Goal: Transaction & Acquisition: Book appointment/travel/reservation

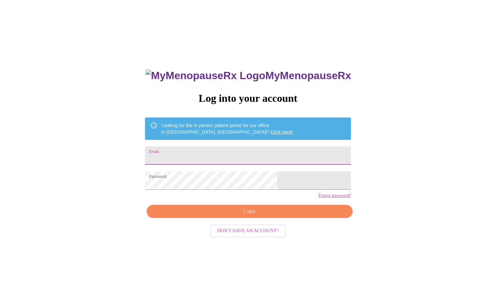
click at [211, 154] on input "Email" at bounding box center [248, 155] width 206 height 18
type input "[EMAIL_ADDRESS][DOMAIN_NAME]"
click at [248, 215] on span "Login" at bounding box center [249, 211] width 191 height 8
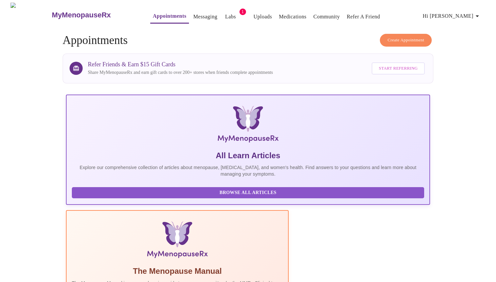
click at [404, 36] on span "Create Appointment" at bounding box center [405, 40] width 37 height 8
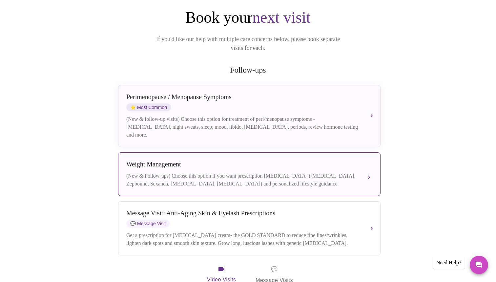
scroll to position [70, 0]
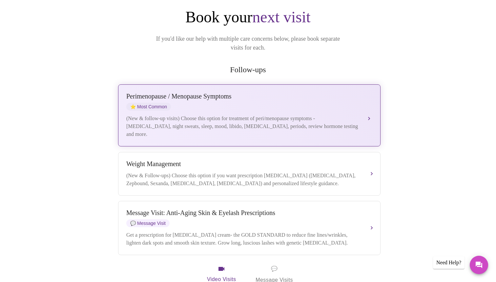
click at [213, 114] on div "(New & follow-up visits) Choose this option for treatment of peri/menopause sym…" at bounding box center [242, 126] width 233 height 24
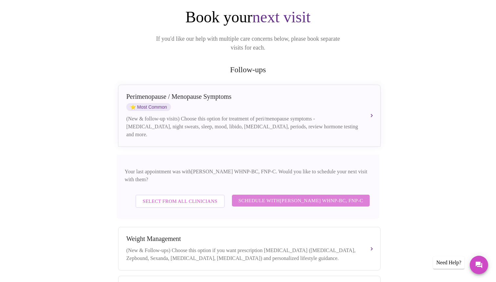
click at [303, 196] on span "Schedule with [PERSON_NAME] WHNP-BC, FNP-C" at bounding box center [300, 200] width 125 height 9
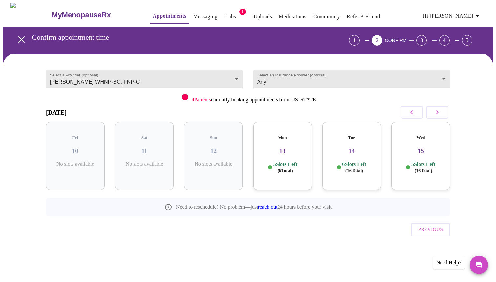
scroll to position [0, 0]
click at [280, 147] on h3 "13" at bounding box center [282, 150] width 48 height 7
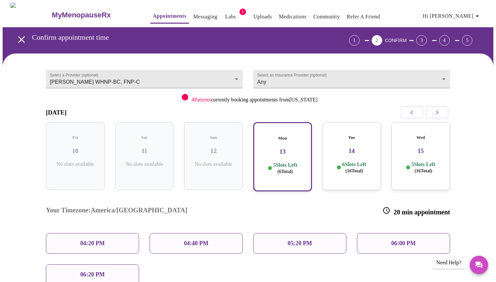
click at [410, 114] on icon "button" at bounding box center [412, 112] width 8 height 8
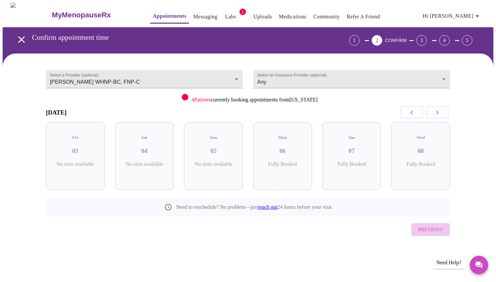
click at [424, 225] on span "Previous" at bounding box center [430, 229] width 25 height 9
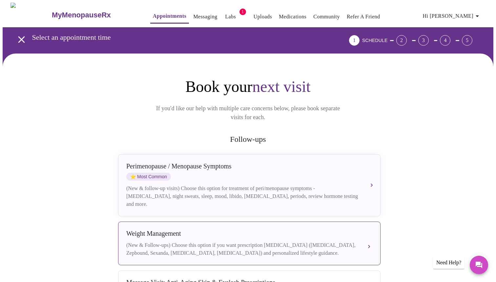
click at [213, 241] on div "(New & Follow-ups) Choose this option if you want prescription [MEDICAL_DATA] (…" at bounding box center [242, 249] width 233 height 16
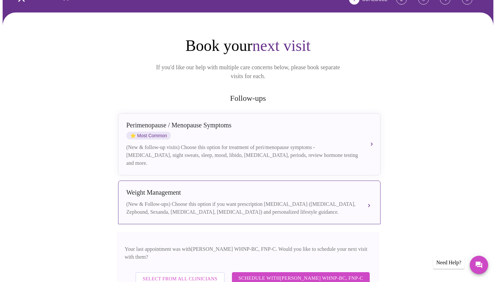
scroll to position [53, 0]
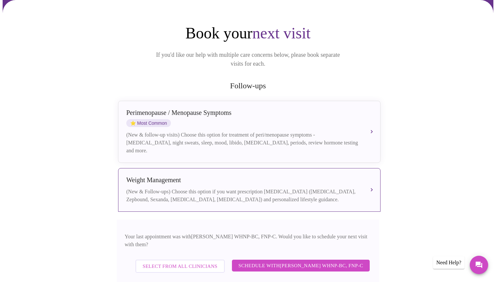
click at [279, 261] on span "Schedule with [PERSON_NAME] WHNP-BC, FNP-C" at bounding box center [300, 265] width 125 height 9
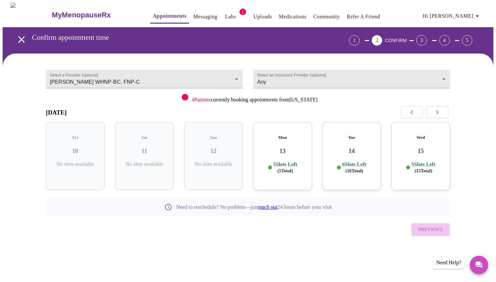
click at [426, 223] on button "Previous" at bounding box center [430, 229] width 39 height 13
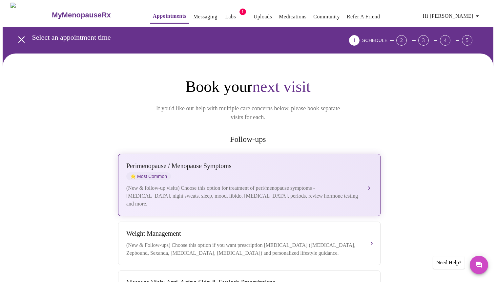
click at [178, 184] on div "(New & follow-up visits) Choose this option for treatment of peri/menopause sym…" at bounding box center [242, 196] width 233 height 24
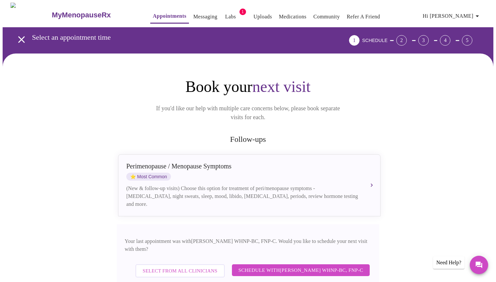
click at [249, 266] on span "Schedule with [PERSON_NAME] WHNP-BC, FNP-C" at bounding box center [300, 270] width 125 height 9
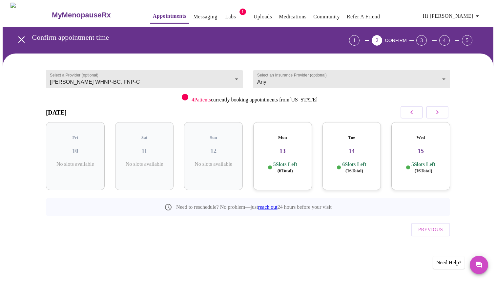
click at [348, 161] on p "6 Slots Left ( 16 Total)" at bounding box center [354, 167] width 24 height 13
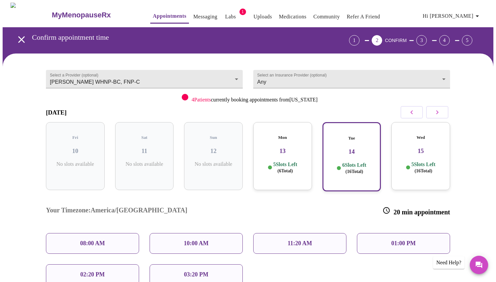
click at [408, 150] on div "Wed 15 5 Slots Left ( 16 Total)" at bounding box center [420, 156] width 59 height 68
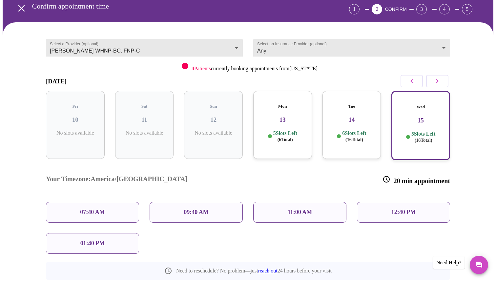
scroll to position [10, 0]
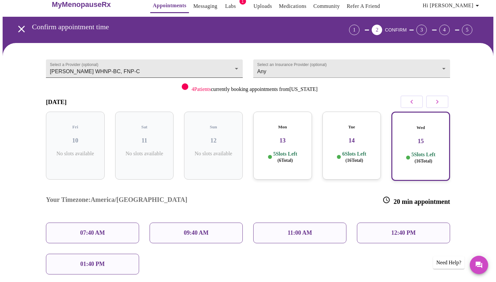
click at [176, 69] on body "MyMenopauseRx Appointments Messaging Labs 1 Uploads Medications Community Refer…" at bounding box center [248, 172] width 490 height 361
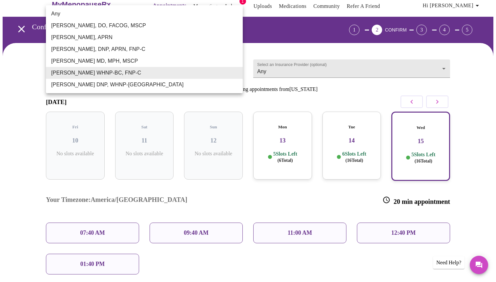
click at [167, 16] on li "Any" at bounding box center [144, 14] width 197 height 12
type input "Any"
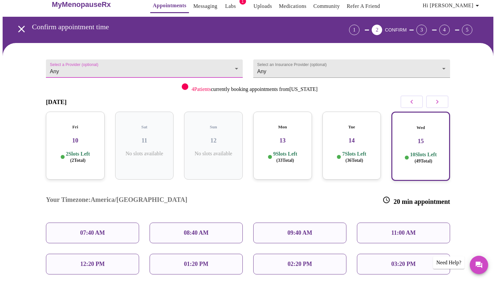
click at [73, 137] on h3 "10" at bounding box center [75, 140] width 48 height 7
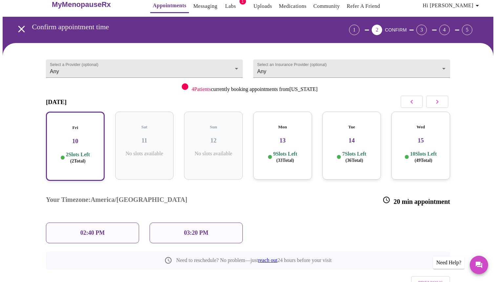
click at [92, 222] on div "02:40 PM" at bounding box center [92, 232] width 93 height 21
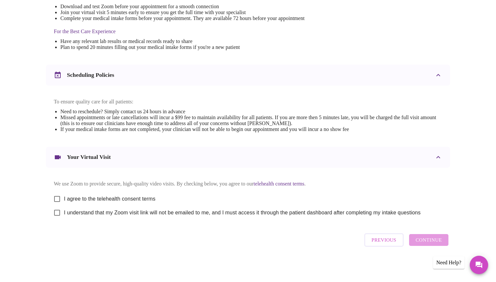
scroll to position [193, 0]
click at [57, 196] on input "I agree to the telehealth consent terms" at bounding box center [57, 199] width 14 height 14
checkbox input "true"
click at [55, 218] on input "I understand that my Zoom visit link will not be emailed to me, and I must acce…" at bounding box center [57, 213] width 14 height 14
checkbox input "true"
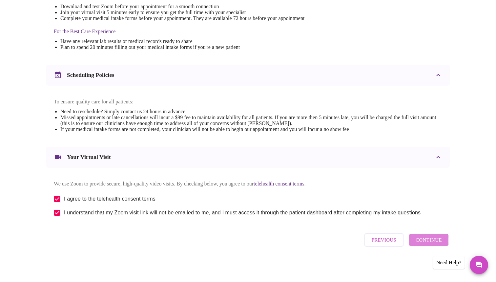
click at [426, 244] on span "Continue" at bounding box center [428, 239] width 26 height 9
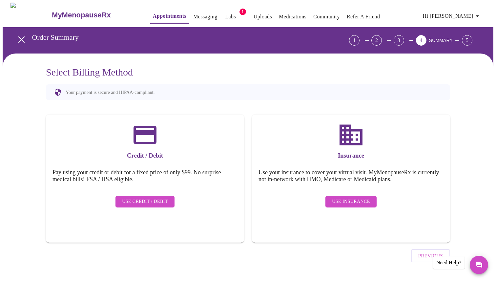
click at [355, 197] on span "Use Insurance" at bounding box center [351, 201] width 38 height 8
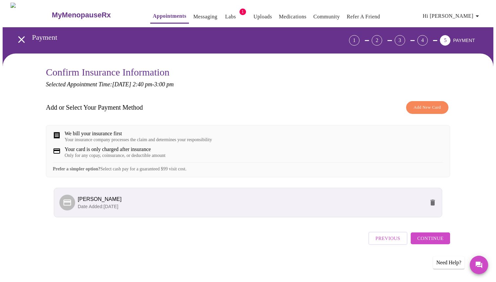
click at [429, 242] on span "Continue" at bounding box center [430, 238] width 26 height 9
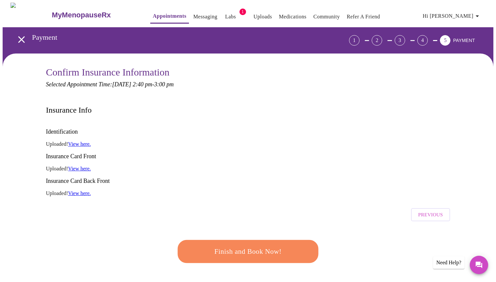
click at [280, 240] on button "Finish and Book Now!" at bounding box center [247, 251] width 141 height 23
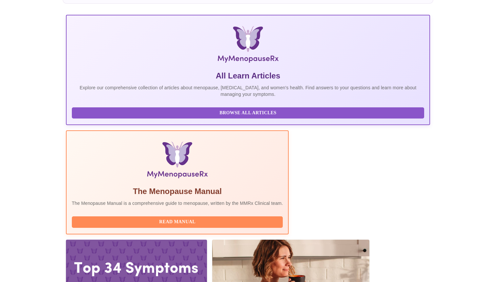
scroll to position [104, 0]
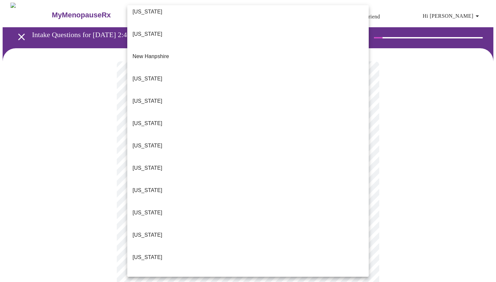
scroll to position [587, 0]
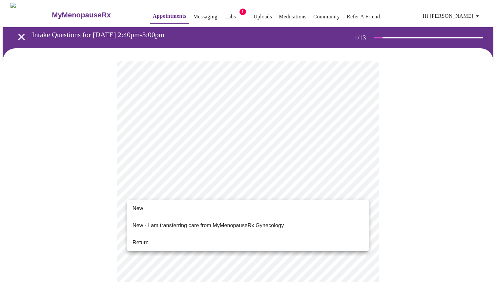
click at [202, 228] on span "New - I am transferring care from MyMenopauseRx Gynecology" at bounding box center [207, 225] width 151 height 18
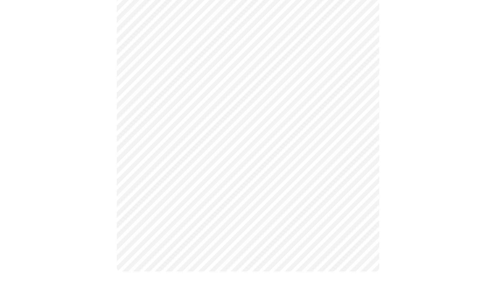
scroll to position [0, 0]
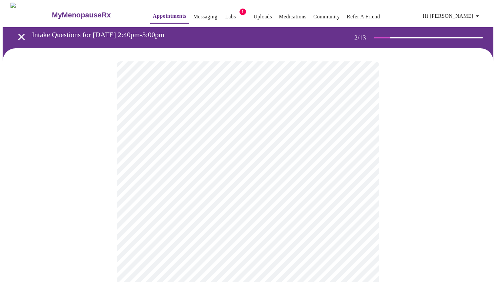
click at [189, 134] on body "MyMenopauseRx Appointments Messaging Labs 1 Uploads Medications Community Refer…" at bounding box center [248, 230] width 490 height 454
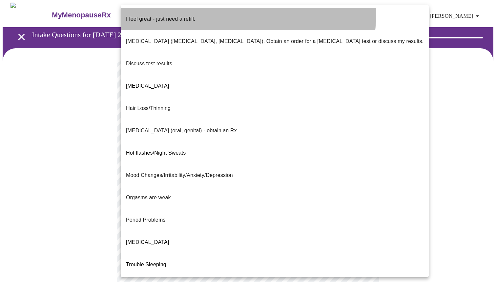
click at [204, 11] on li "I feel great - just need a refill." at bounding box center [275, 19] width 308 height 22
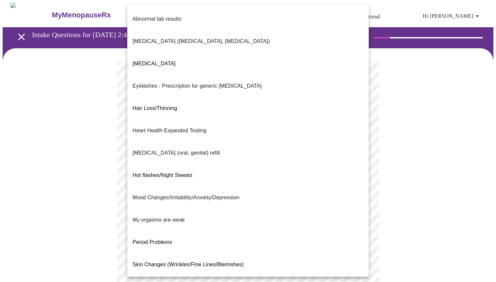
click at [182, 190] on body "MyMenopauseRx Appointments Messaging Labs 1 Uploads Medications Community Refer…" at bounding box center [248, 228] width 490 height 450
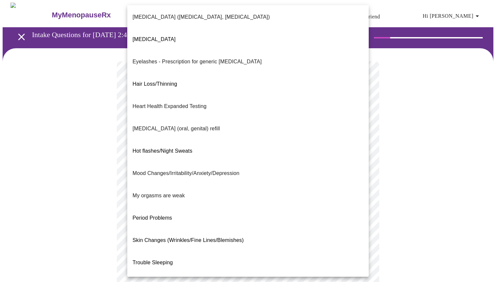
scroll to position [24, 0]
click at [189, 237] on span "Skin Changes (Wrinkles/Fine Lines/Blemishes)" at bounding box center [187, 240] width 111 height 6
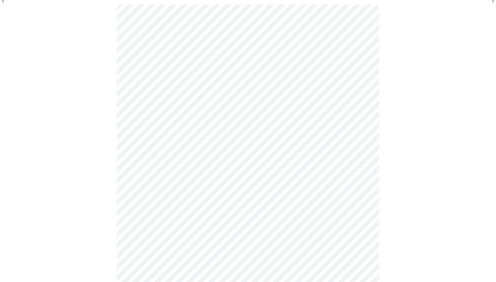
scroll to position [57, 0]
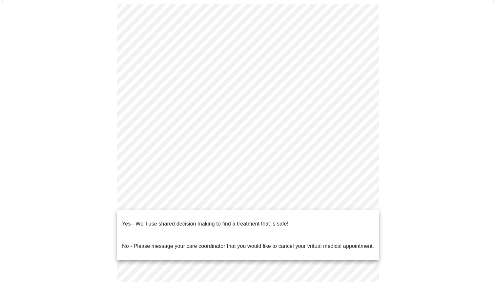
click at [189, 200] on body "MyMenopauseRx Appointments Messaging Labs 1 Uploads Medications Community Refer…" at bounding box center [248, 168] width 490 height 447
click at [184, 220] on p "Yes - We'll use shared decision making to find a treatment that is safe!" at bounding box center [205, 224] width 166 height 8
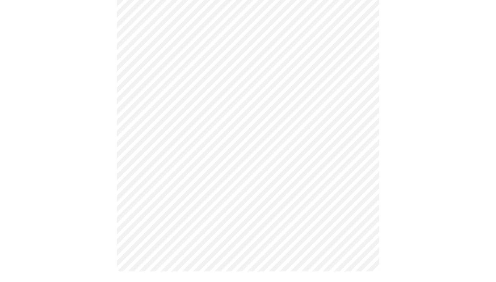
scroll to position [0, 0]
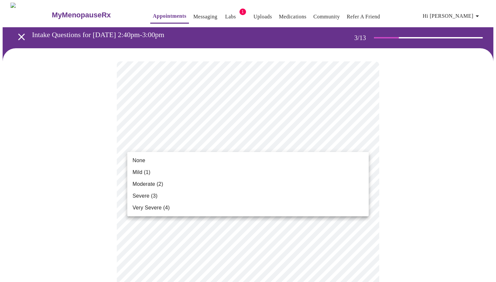
click at [165, 194] on li "Severe (3)" at bounding box center [247, 196] width 241 height 12
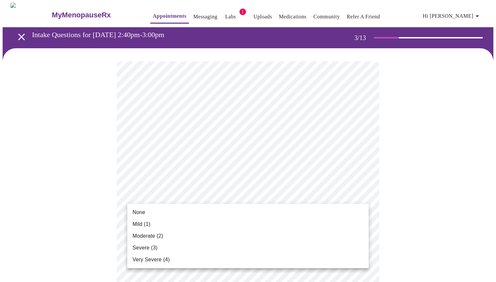
click at [164, 228] on li "Mild (1)" at bounding box center [247, 224] width 241 height 12
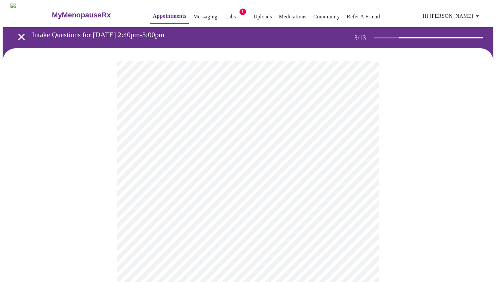
scroll to position [41, 0]
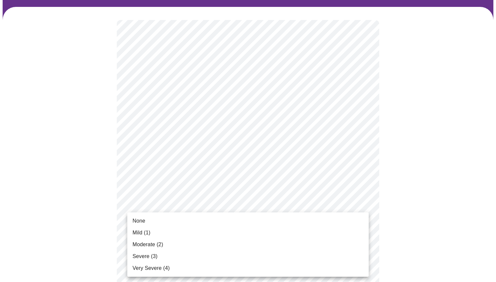
click at [175, 242] on li "Moderate (2)" at bounding box center [247, 244] width 241 height 12
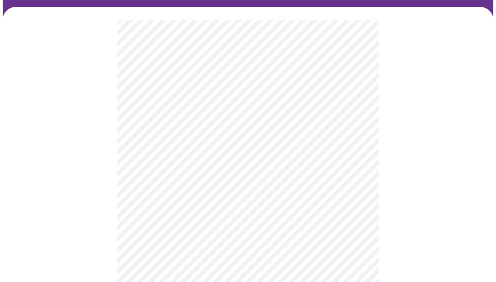
scroll to position [81, 0]
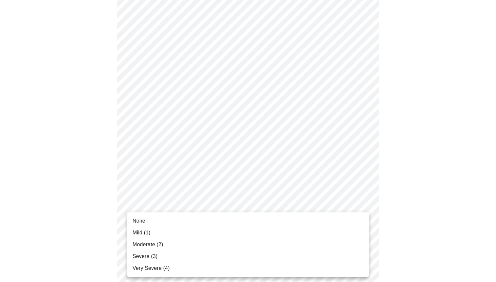
click at [174, 257] on li "Severe (3)" at bounding box center [247, 256] width 241 height 12
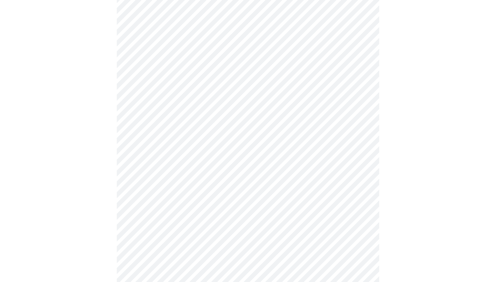
scroll to position [110, 0]
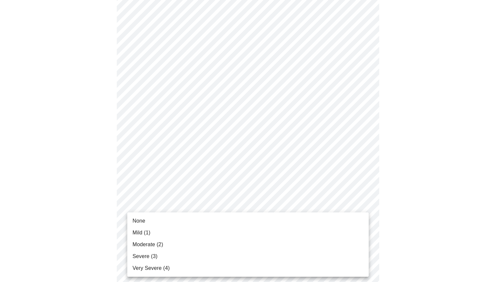
click at [188, 261] on li "Severe (3)" at bounding box center [247, 256] width 241 height 12
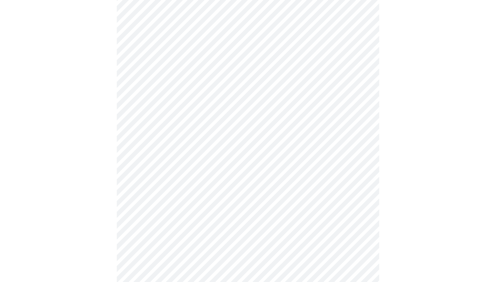
scroll to position [196, 0]
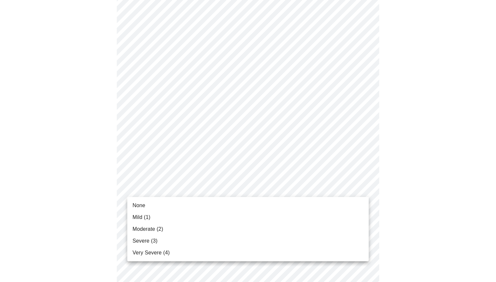
click at [207, 186] on body "MyMenopauseRx Appointments Messaging Labs 1 Uploads Medications Community Refer…" at bounding box center [248, 219] width 490 height 824
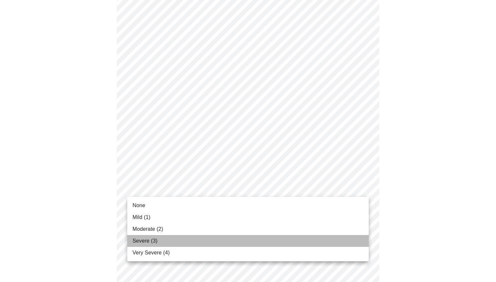
click at [191, 237] on li "Severe (3)" at bounding box center [247, 241] width 241 height 12
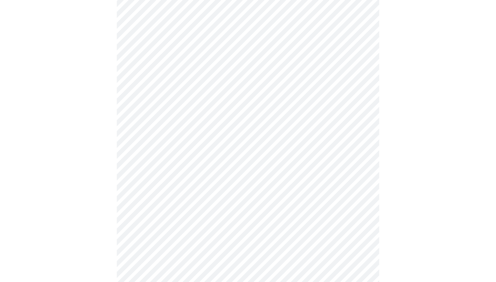
scroll to position [231, 0]
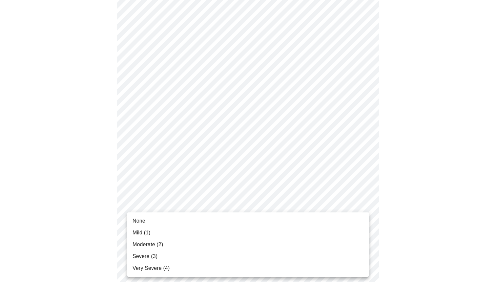
click at [208, 202] on body "MyMenopauseRx Appointments Messaging Labs 1 Uploads Medications Community Refer…" at bounding box center [248, 178] width 490 height 815
click at [180, 266] on li "Very Severe (4)" at bounding box center [247, 268] width 241 height 12
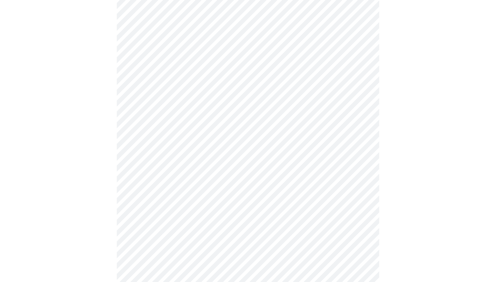
scroll to position [316, 0]
click at [206, 171] on body "MyMenopauseRx Appointments Messaging Labs 1 Uploads Medications Community Refer…" at bounding box center [248, 90] width 490 height 807
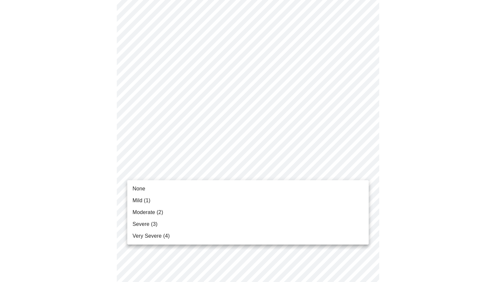
click at [188, 222] on li "Severe (3)" at bounding box center [247, 224] width 241 height 12
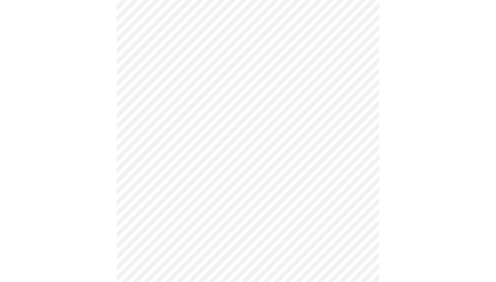
scroll to position [413, 0]
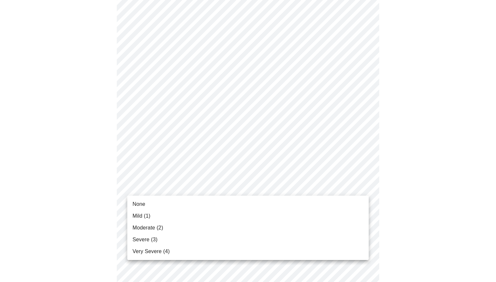
click at [192, 243] on li "Severe (3)" at bounding box center [247, 239] width 241 height 12
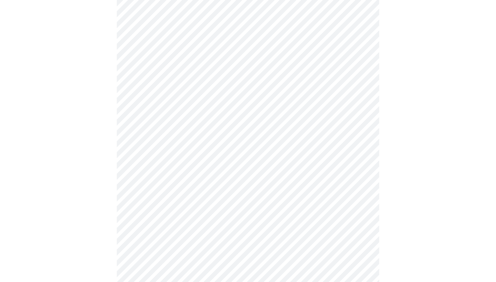
scroll to position [447, 0]
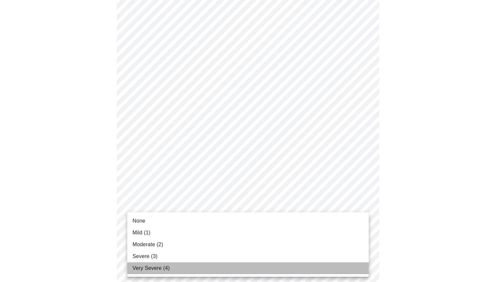
click at [185, 263] on li "Very Severe (4)" at bounding box center [247, 268] width 241 height 12
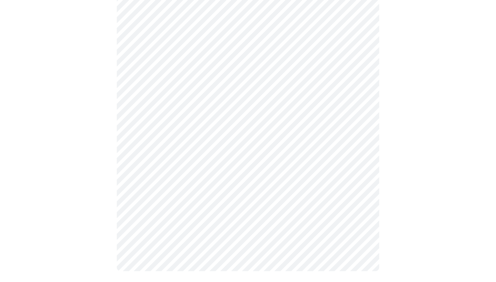
scroll to position [498, 0]
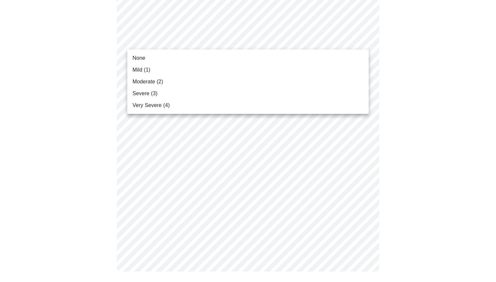
click at [234, 89] on li "Severe (3)" at bounding box center [247, 94] width 241 height 12
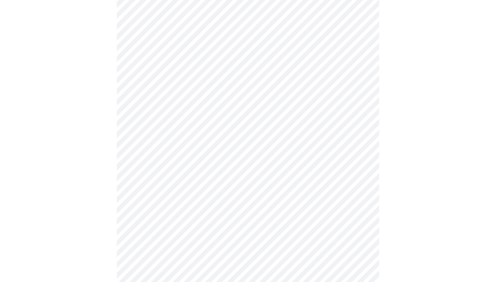
scroll to position [97, 0]
click at [98, 57] on div at bounding box center [248, 251] width 490 height 600
click at [229, 118] on body "MyMenopauseRx Appointments Messaging Labs 1 Uploads Medications Community Refer…" at bounding box center [248, 43] width 490 height 646
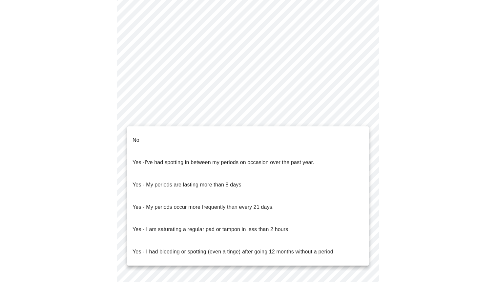
click at [227, 159] on span "I've had spotting in between my periods on occasion over the past year." at bounding box center [230, 162] width 170 height 6
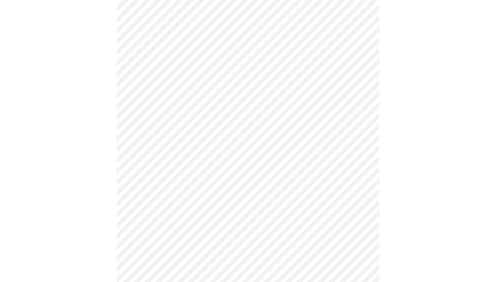
click at [231, 118] on body "MyMenopauseRx Appointments Messaging Labs 1 Uploads Medications Community Refer…" at bounding box center [248, 41] width 490 height 642
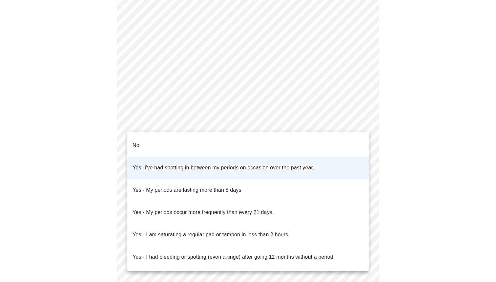
click at [216, 138] on li "No" at bounding box center [247, 145] width 241 height 22
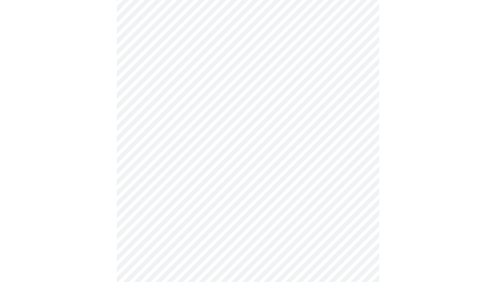
scroll to position [295, 0]
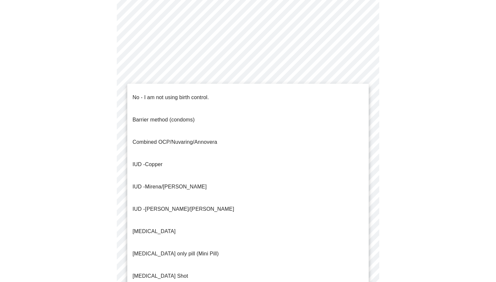
click at [227, 149] on body "MyMenopauseRx Appointments Messaging Labs 1 Uploads Medications Community Refer…" at bounding box center [248, 29] width 490 height 642
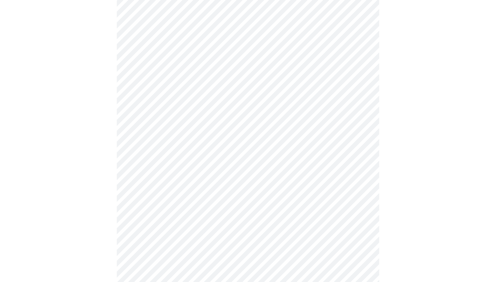
scroll to position [357, 0]
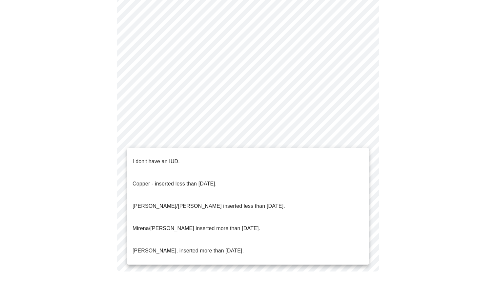
click at [209, 160] on li "I don't have an IUD." at bounding box center [247, 161] width 241 height 22
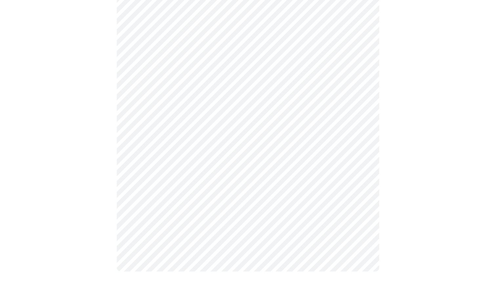
scroll to position [353, 0]
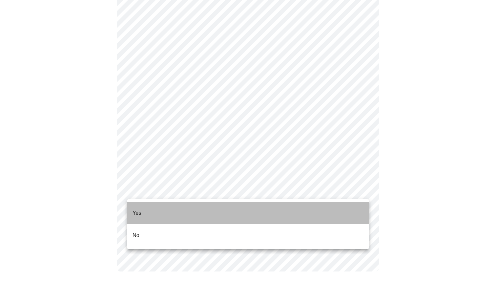
click at [187, 210] on li "Yes" at bounding box center [247, 213] width 241 height 22
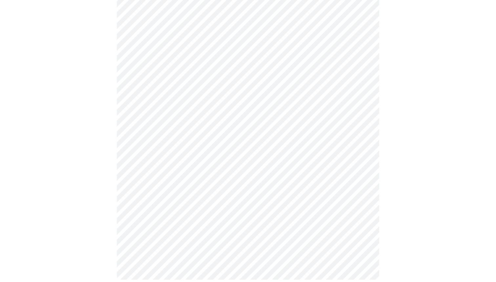
scroll to position [1769, 0]
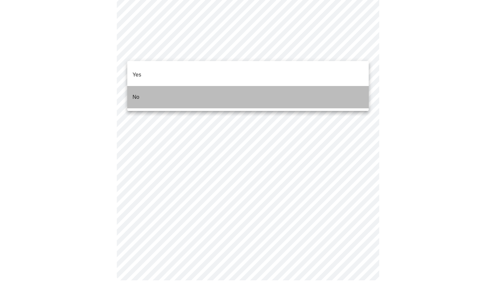
click at [214, 91] on li "No" at bounding box center [247, 97] width 241 height 22
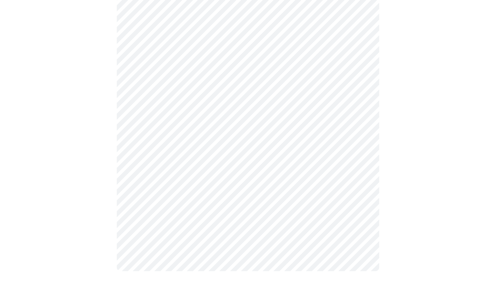
scroll to position [629, 0]
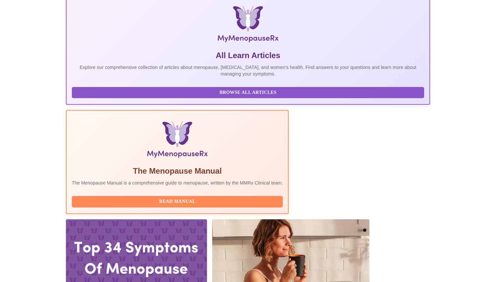
scroll to position [99, 0]
